Goal: Information Seeking & Learning: Learn about a topic

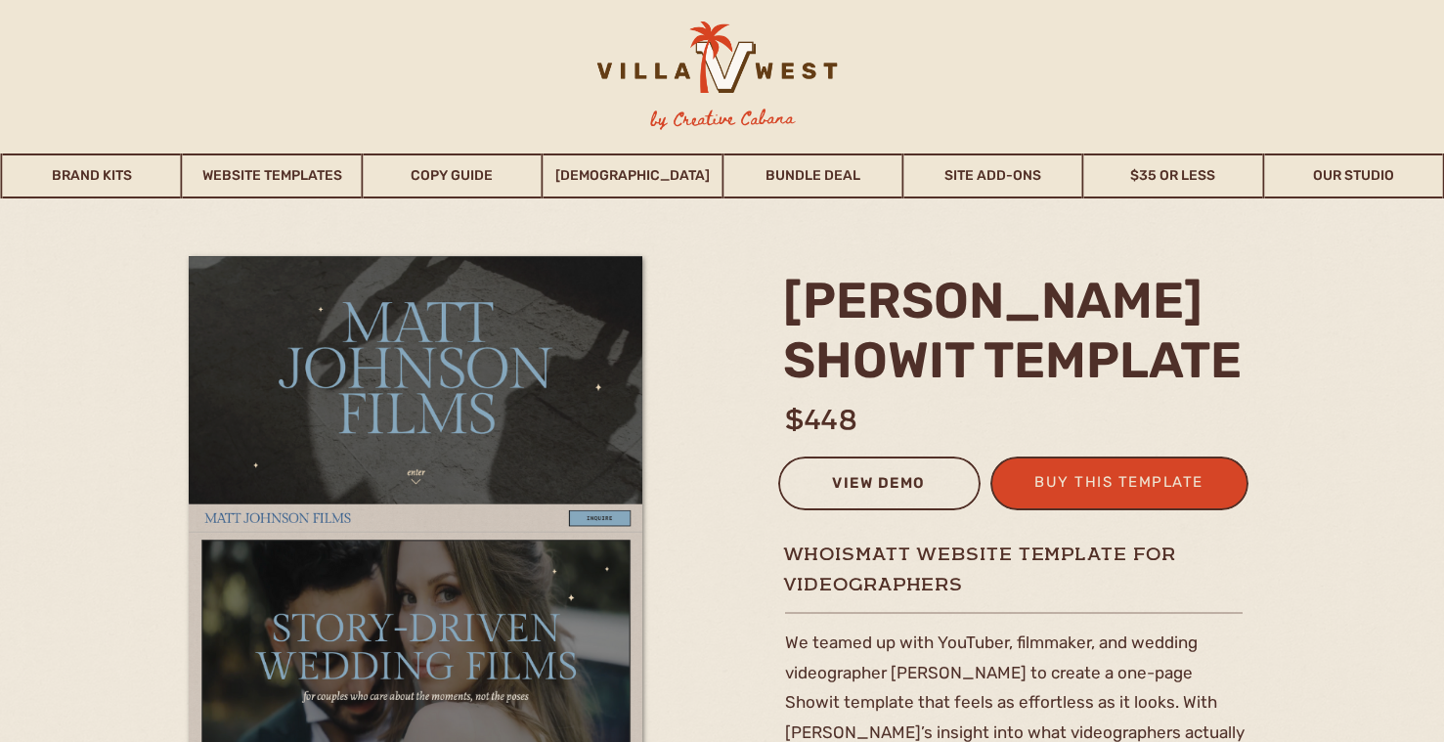
click at [873, 472] on div "view demo" at bounding box center [879, 486] width 177 height 32
click at [793, 175] on link "Bundle Deal" at bounding box center [813, 176] width 178 height 45
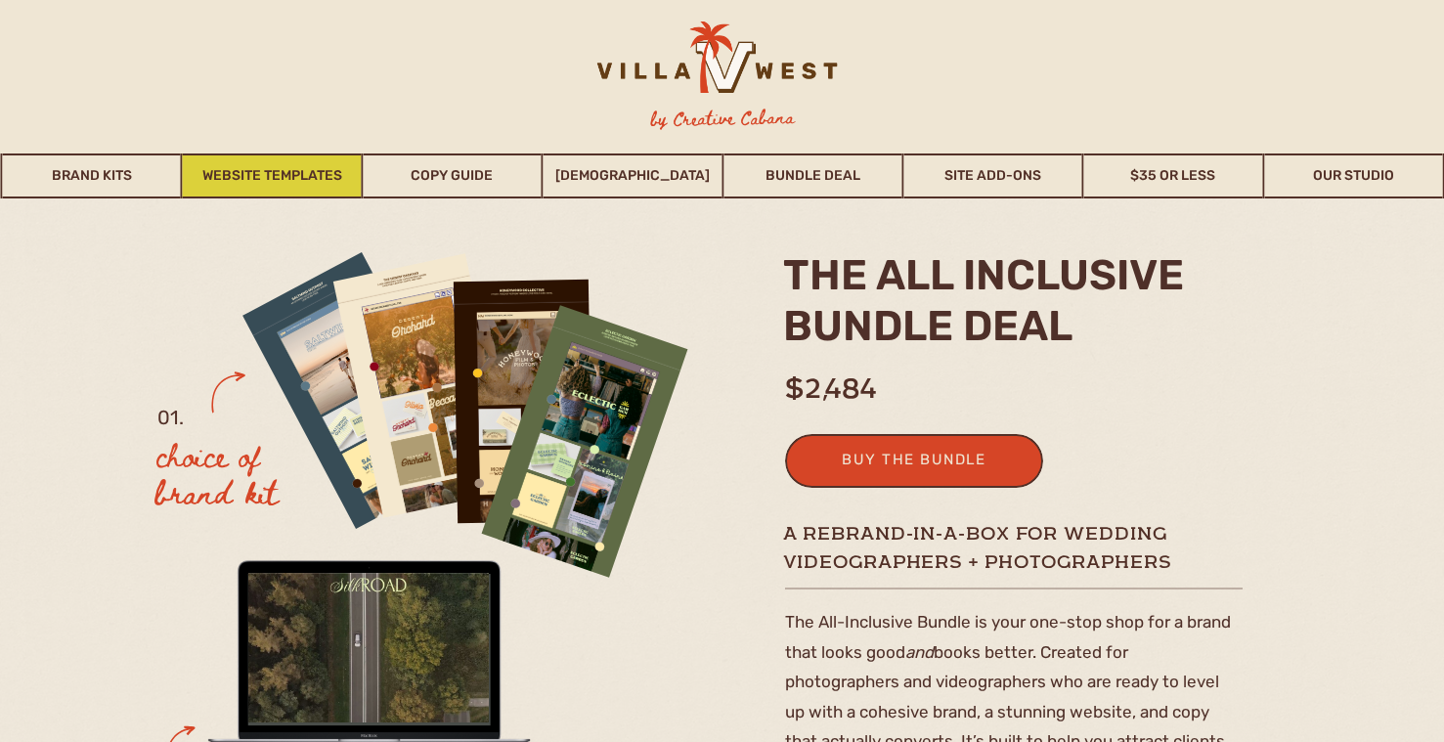
click at [323, 177] on link "Website Templates" at bounding box center [272, 176] width 178 height 45
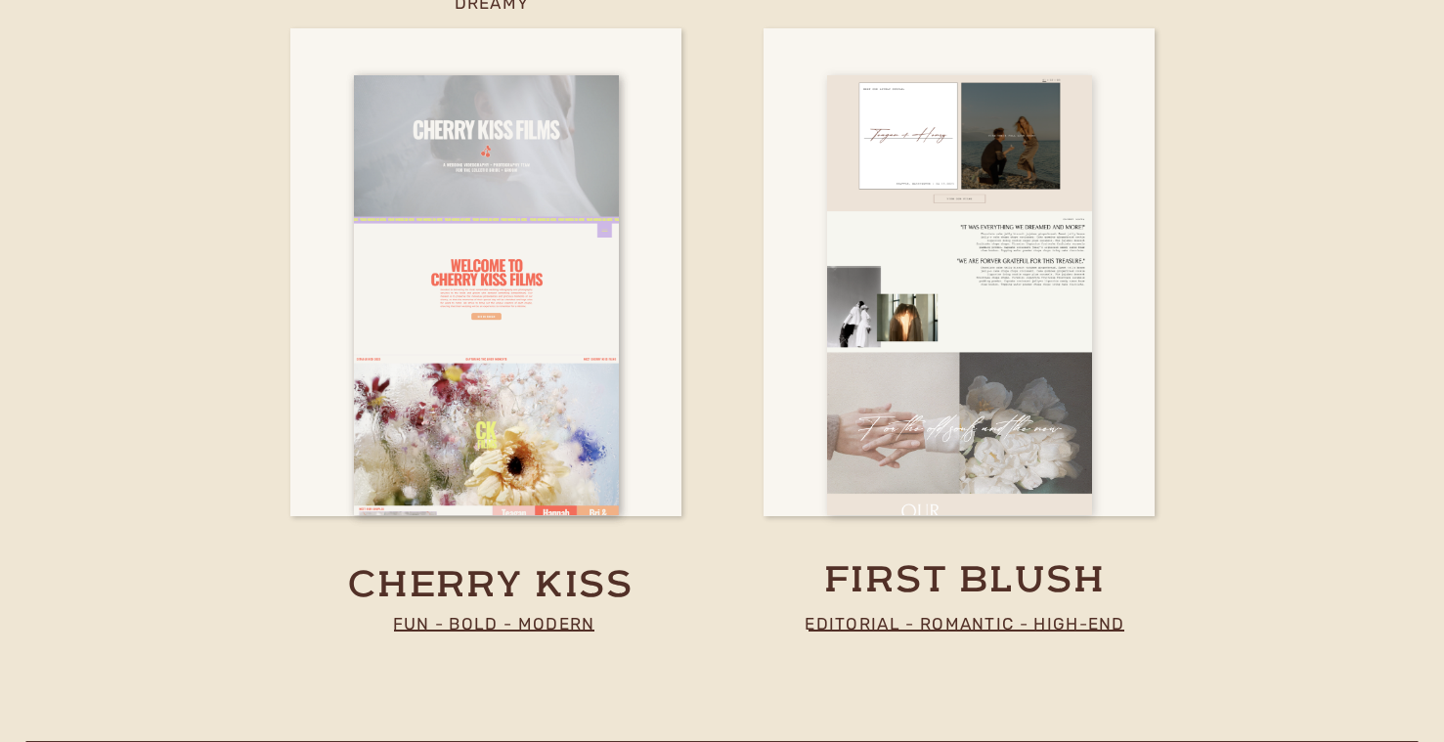
scroll to position [7316, 0]
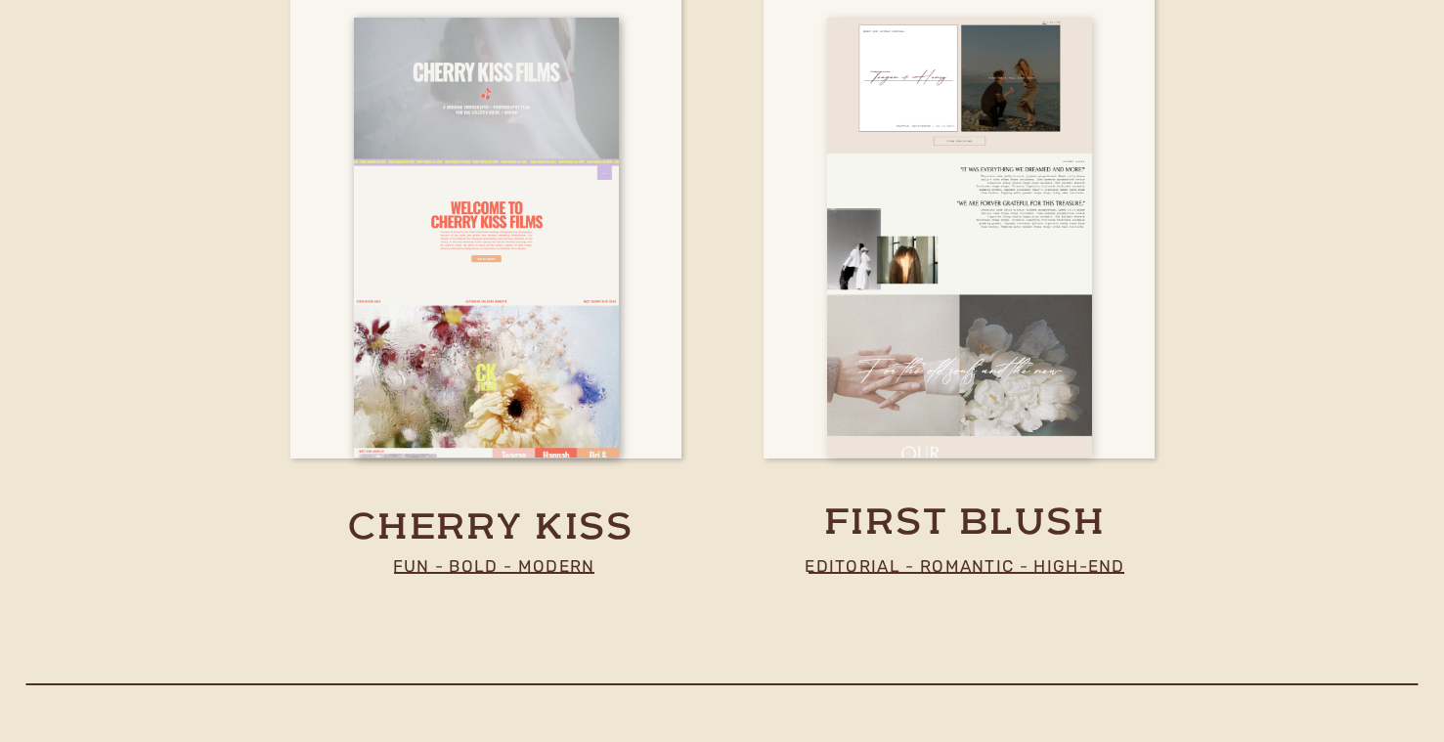
click at [924, 258] on div at bounding box center [959, 239] width 265 height 440
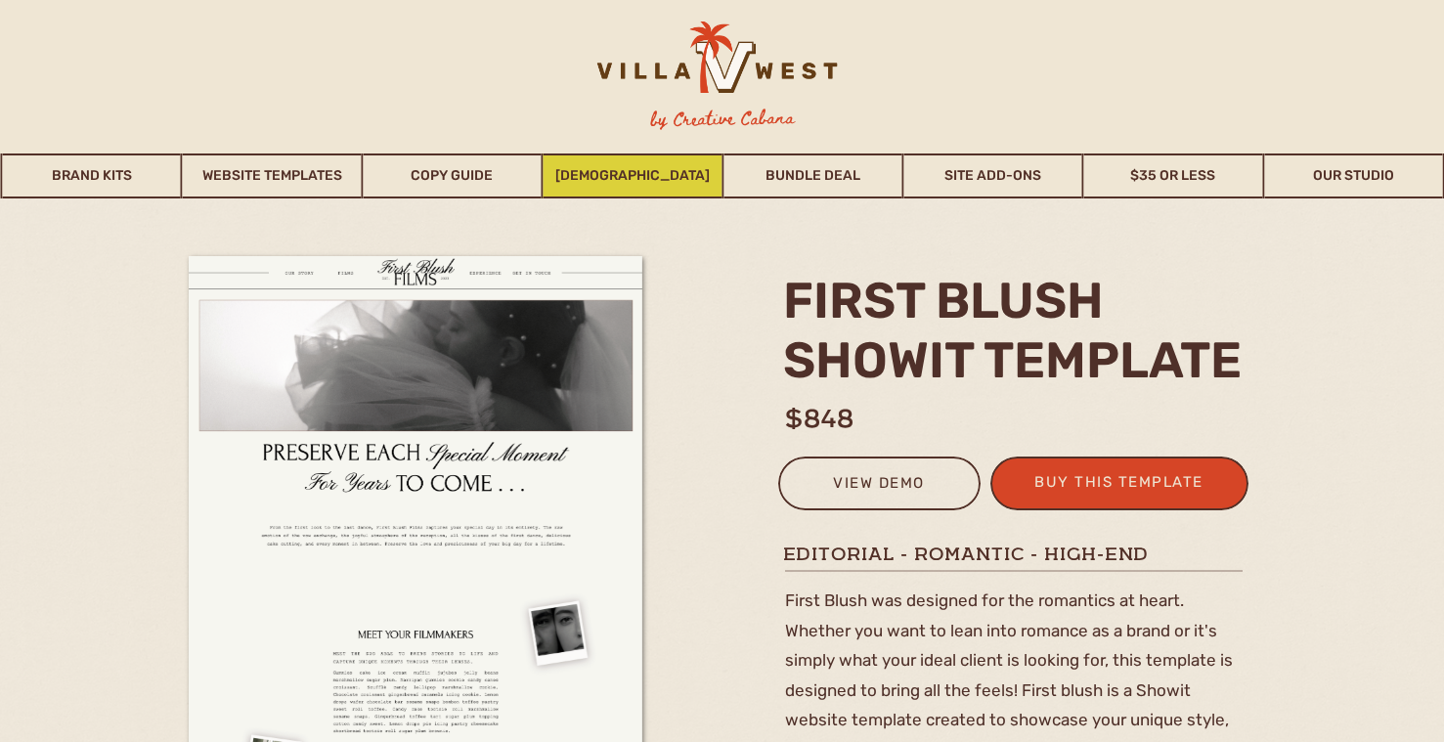
click at [602, 174] on link "[DEMOGRAPHIC_DATA]" at bounding box center [633, 176] width 178 height 45
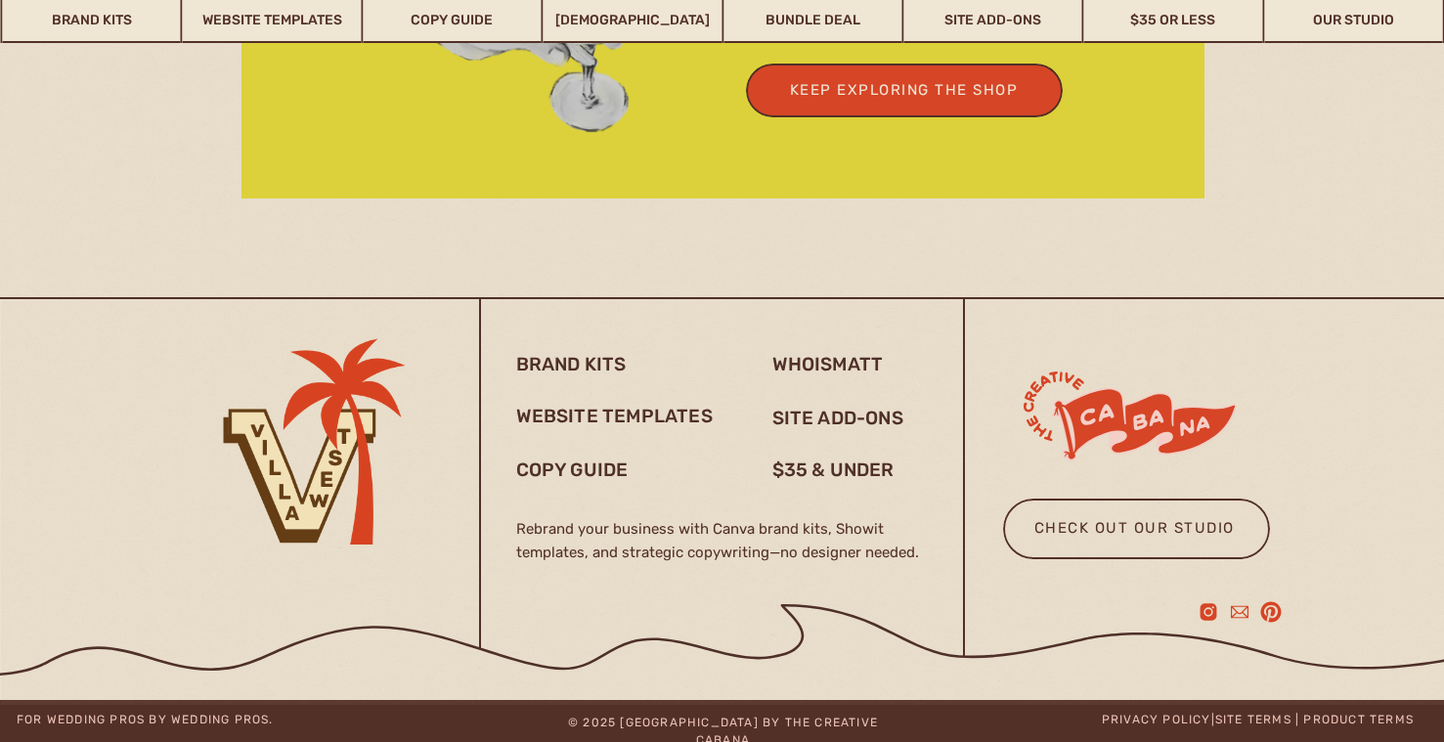
scroll to position [5276, 0]
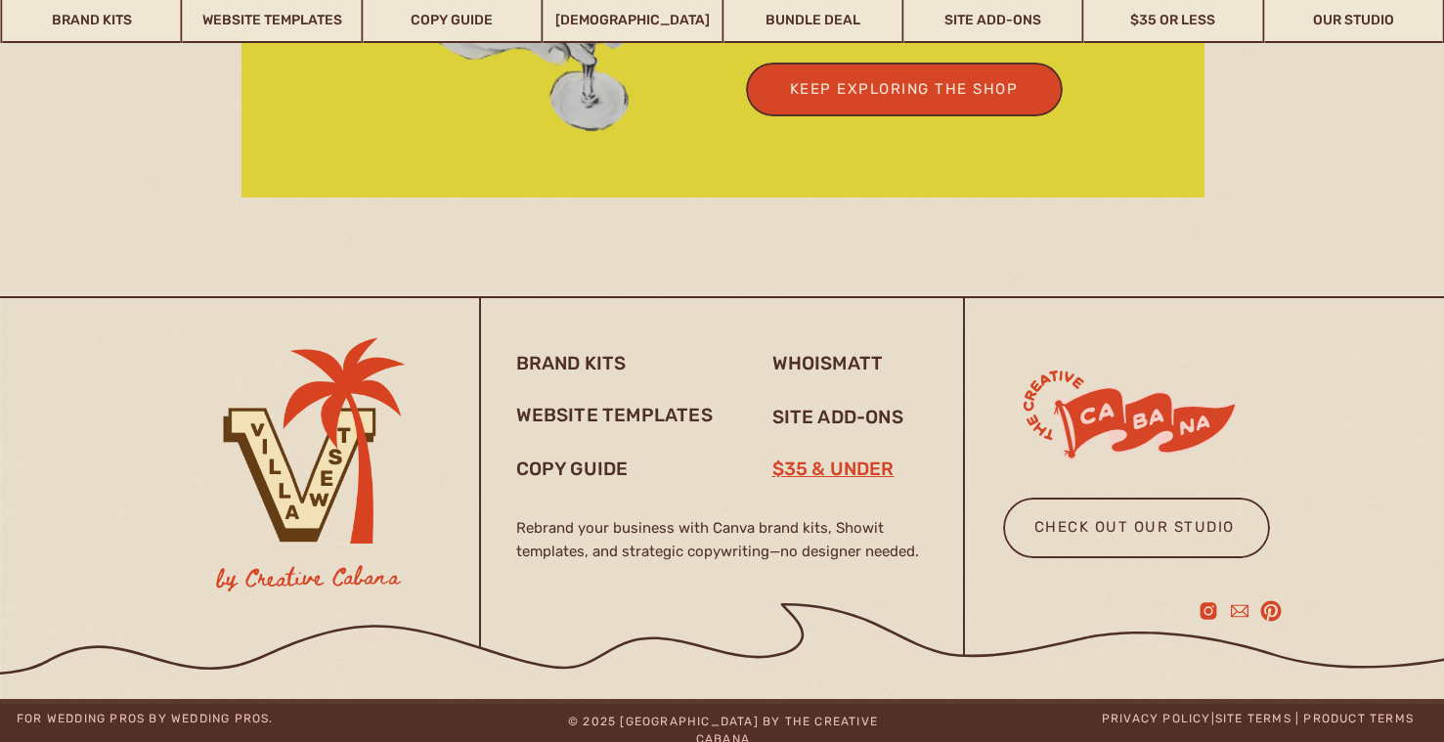
click at [821, 472] on h3 "$35 & under" at bounding box center [841, 468] width 138 height 23
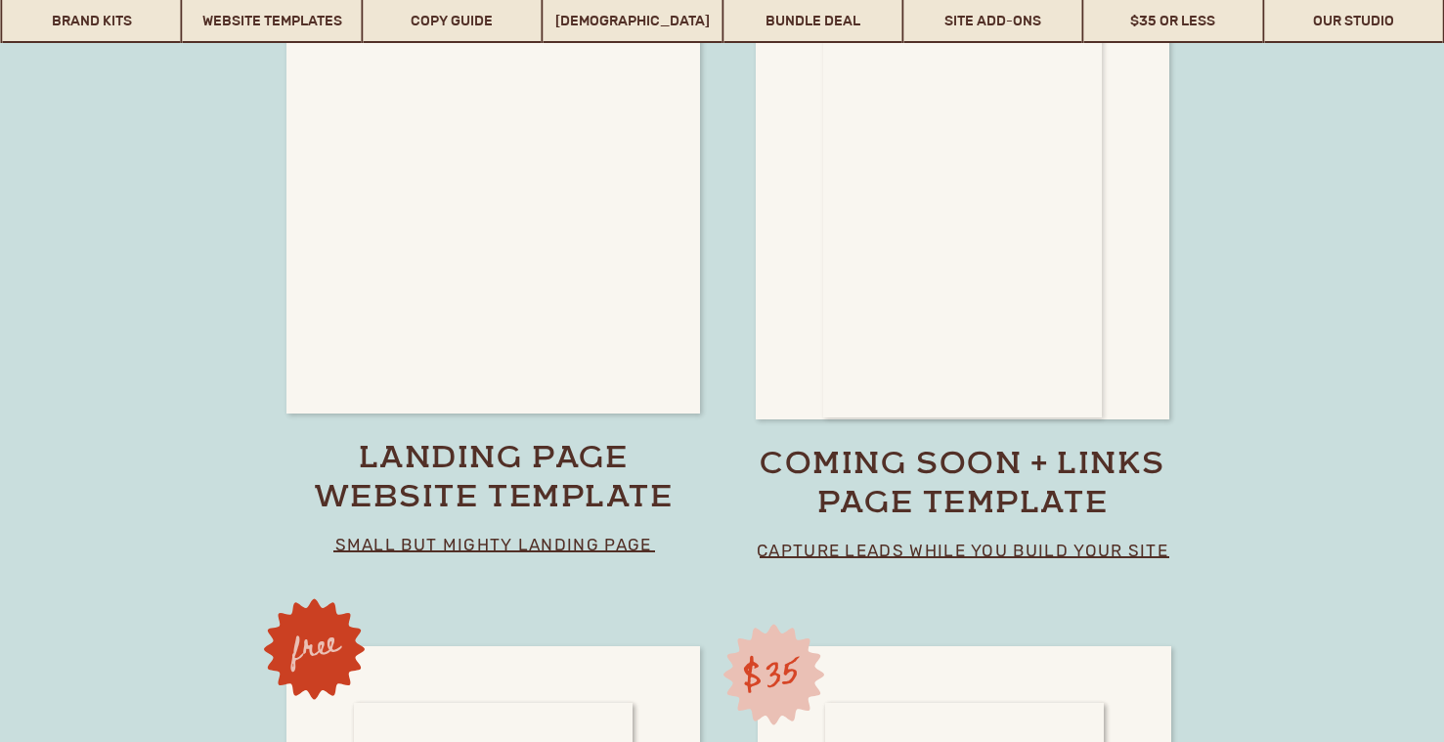
scroll to position [13393, 0]
